Goal: Task Accomplishment & Management: Manage account settings

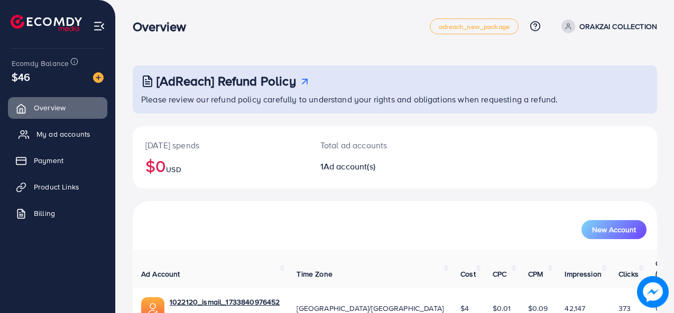
click at [75, 136] on span "My ad accounts" at bounding box center [63, 134] width 54 height 11
click at [64, 133] on span "My ad accounts" at bounding box center [63, 134] width 54 height 11
click at [63, 130] on span "My ad accounts" at bounding box center [63, 134] width 54 height 11
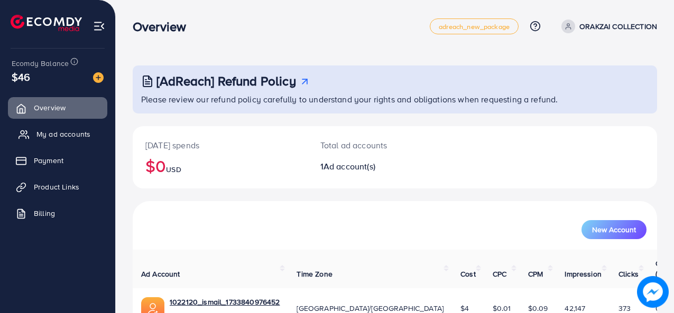
click at [63, 130] on span "My ad accounts" at bounding box center [63, 134] width 54 height 11
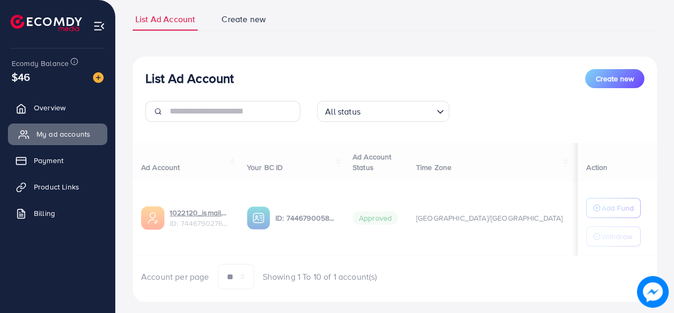
scroll to position [89, 0]
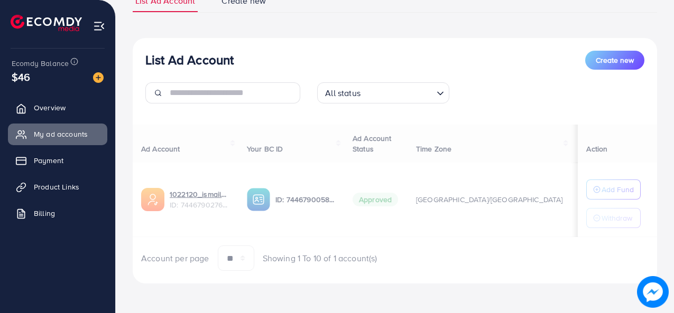
click at [533, 75] on div "List Ad Account Create new All status Loading..." at bounding box center [395, 81] width 524 height 61
click at [213, 193] on div at bounding box center [395, 193] width 524 height 12
click at [79, 103] on link "Overview" at bounding box center [57, 107] width 99 height 21
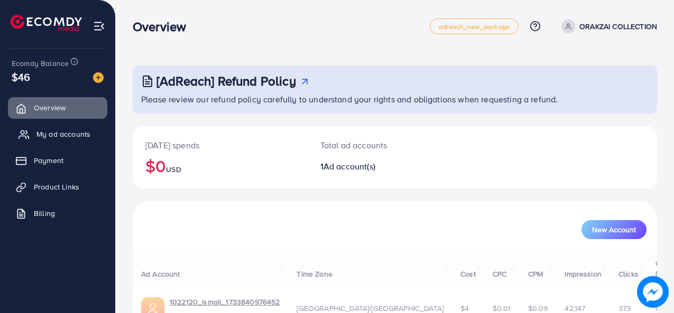
click at [78, 133] on span "My ad accounts" at bounding box center [63, 134] width 54 height 11
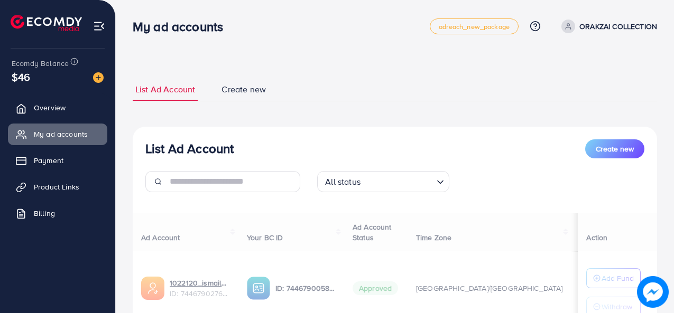
click at [209, 279] on div at bounding box center [395, 281] width 524 height 12
click at [452, 97] on ul "List Ad Account Create new" at bounding box center [395, 89] width 524 height 23
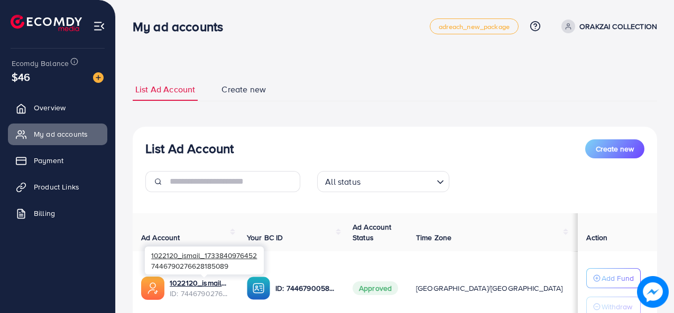
click at [199, 289] on span "ID: 7446790276628185089" at bounding box center [200, 294] width 60 height 11
